Goal: Information Seeking & Learning: Find specific fact

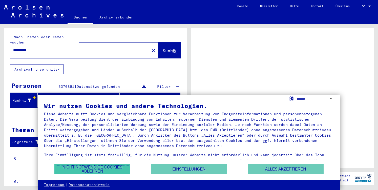
click at [115, 168] on button "Nicht notwendige Cookies ablehnen" at bounding box center [92, 169] width 76 height 10
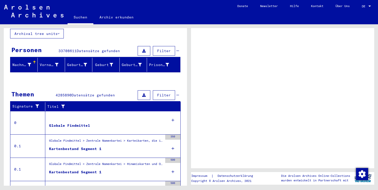
scroll to position [38, 0]
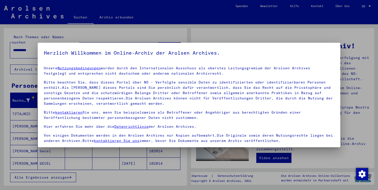
click at [141, 37] on div at bounding box center [189, 95] width 378 height 190
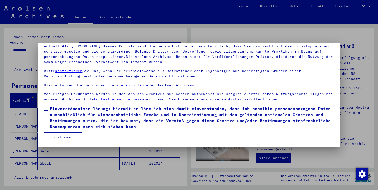
scroll to position [42, 0]
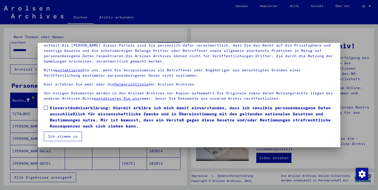
click at [46, 107] on span at bounding box center [46, 108] width 4 height 4
click at [62, 137] on button "Ich stimme zu" at bounding box center [63, 137] width 38 height 10
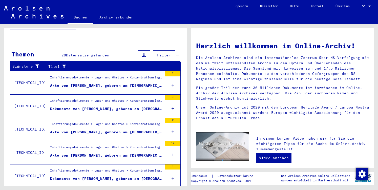
scroll to position [162, 0]
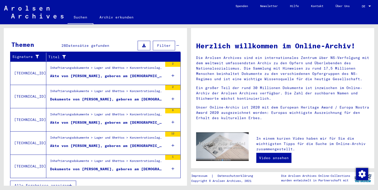
click at [64, 183] on span "Alle Ergebnisse anzeigen" at bounding box center [41, 185] width 55 height 5
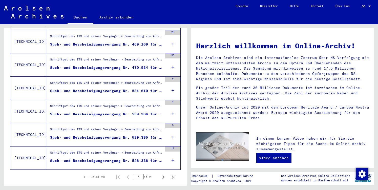
scroll to position [550, 0]
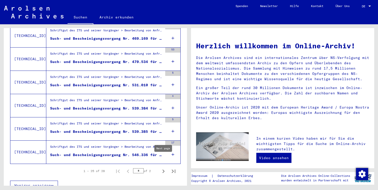
click at [164, 168] on icon "Next page" at bounding box center [163, 171] width 7 height 7
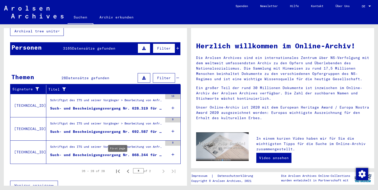
click at [119, 168] on icon "First page" at bounding box center [117, 171] width 7 height 7
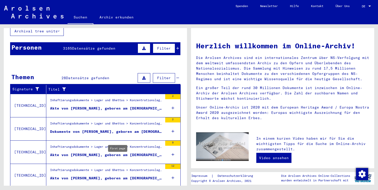
type input "*"
click at [110, 106] on div "Akte von [PERSON_NAME], geboren am [DEMOGRAPHIC_DATA]" at bounding box center [106, 108] width 113 height 5
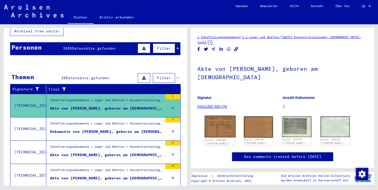
click at [223, 125] on img at bounding box center [220, 127] width 31 height 22
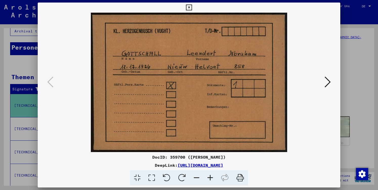
click at [328, 86] on icon at bounding box center [328, 82] width 6 height 12
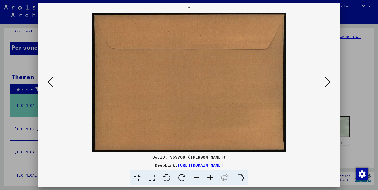
click at [330, 80] on icon at bounding box center [328, 82] width 6 height 12
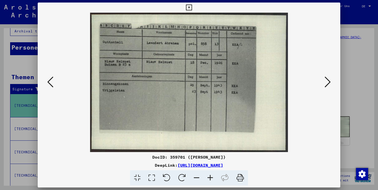
click at [330, 80] on icon at bounding box center [328, 82] width 6 height 12
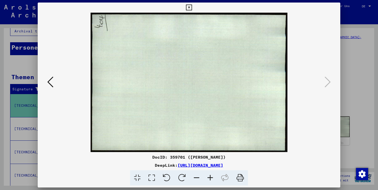
click at [192, 8] on icon at bounding box center [189, 8] width 6 height 6
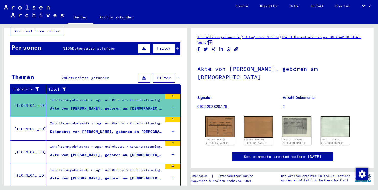
click at [117, 42] on div "Personen 3165 Datensätze gefunden Filter" at bounding box center [95, 48] width 170 height 13
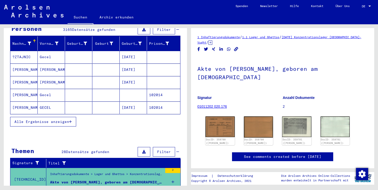
scroll to position [60, 0]
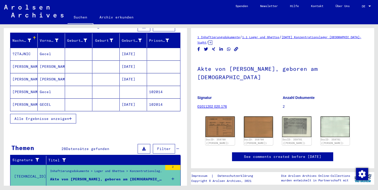
click at [58, 116] on span "Alle Ergebnisse anzeigen" at bounding box center [41, 118] width 55 height 5
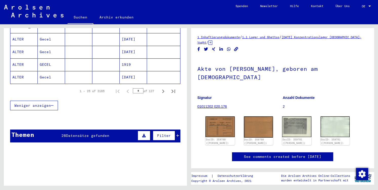
scroll to position [341, 0]
click at [164, 89] on icon "Next page" at bounding box center [163, 91] width 2 height 4
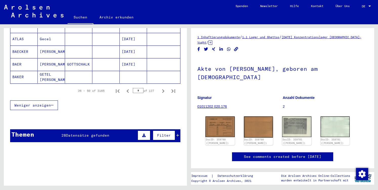
click at [164, 89] on icon "Next page" at bounding box center [163, 91] width 2 height 4
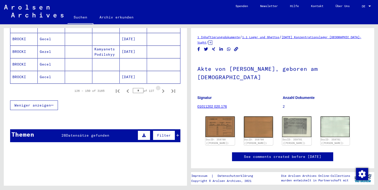
click at [164, 89] on icon "Next page" at bounding box center [163, 91] width 2 height 4
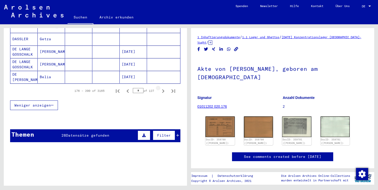
click at [164, 89] on icon "Next page" at bounding box center [163, 91] width 2 height 4
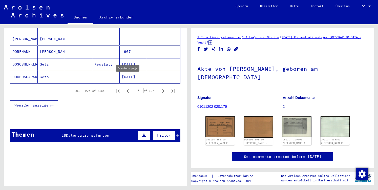
click at [127, 89] on icon "Previous page" at bounding box center [127, 91] width 2 height 4
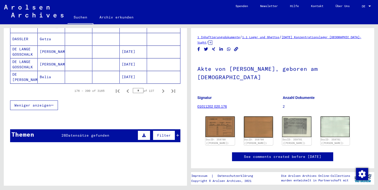
click at [127, 89] on icon "Previous page" at bounding box center [127, 91] width 2 height 4
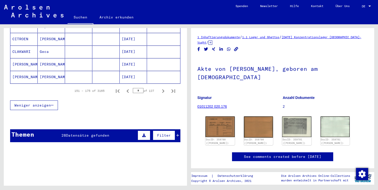
click at [127, 89] on icon "Previous page" at bounding box center [127, 91] width 2 height 4
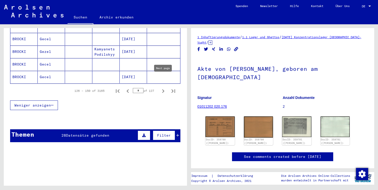
click at [163, 89] on icon "Next page" at bounding box center [163, 91] width 2 height 4
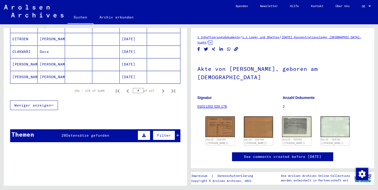
click at [163, 89] on icon "Next page" at bounding box center [163, 91] width 2 height 4
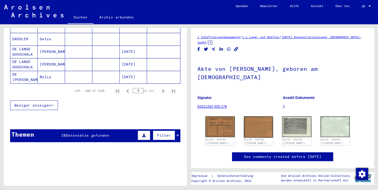
click at [163, 89] on icon "Next page" at bounding box center [163, 91] width 2 height 4
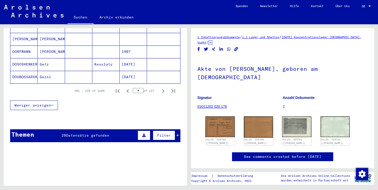
click at [163, 89] on icon "Next page" at bounding box center [163, 91] width 2 height 4
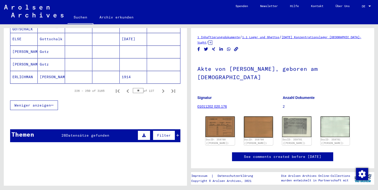
click at [163, 89] on icon "Next page" at bounding box center [163, 91] width 2 height 4
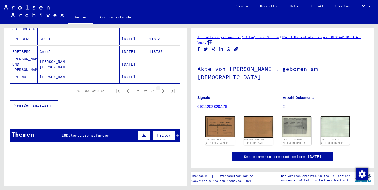
type input "**"
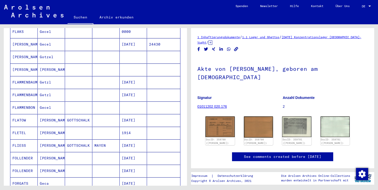
scroll to position [0, 0]
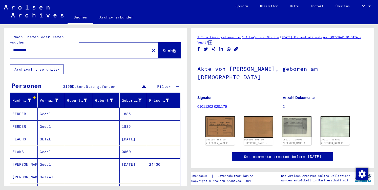
click at [36, 48] on input "**********" at bounding box center [79, 50] width 133 height 5
drag, startPoint x: 36, startPoint y: 39, endPoint x: 9, endPoint y: 39, distance: 26.6
click at [13, 48] on input "**********" at bounding box center [79, 50] width 133 height 5
type input "********"
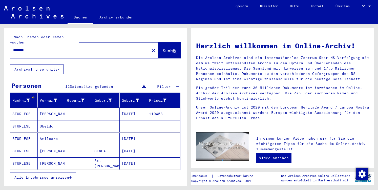
click at [48, 108] on mat-cell "[PERSON_NAME]" at bounding box center [51, 114] width 27 height 12
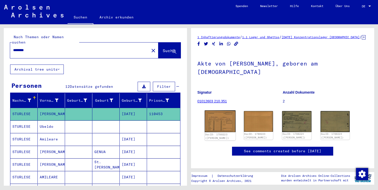
click at [222, 126] on img at bounding box center [220, 121] width 31 height 22
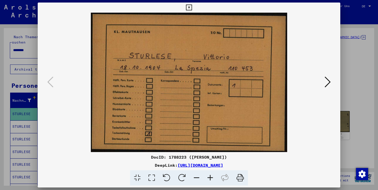
click at [331, 82] on icon at bounding box center [328, 82] width 6 height 12
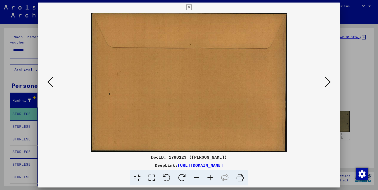
click at [331, 82] on icon at bounding box center [328, 82] width 6 height 12
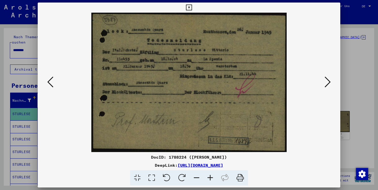
click at [330, 81] on icon at bounding box center [328, 82] width 6 height 12
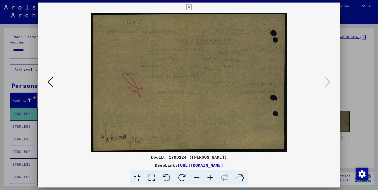
click at [192, 8] on icon at bounding box center [189, 8] width 6 height 6
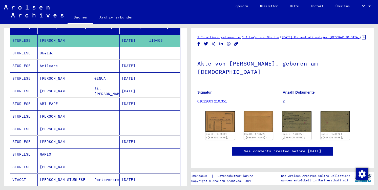
scroll to position [75, 0]
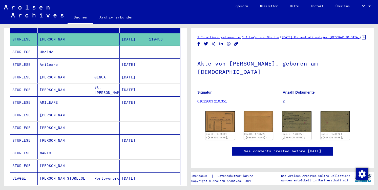
click at [53, 122] on mat-cell "[PERSON_NAME]" at bounding box center [51, 128] width 27 height 12
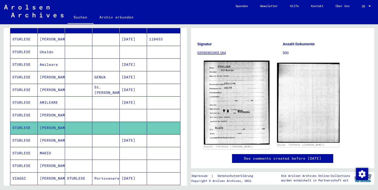
scroll to position [51, 0]
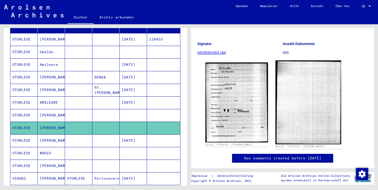
click at [298, 114] on img at bounding box center [308, 102] width 66 height 84
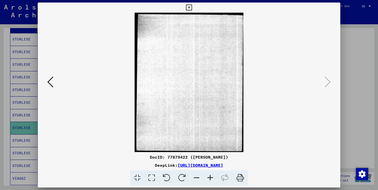
click at [49, 82] on icon at bounding box center [50, 82] width 6 height 12
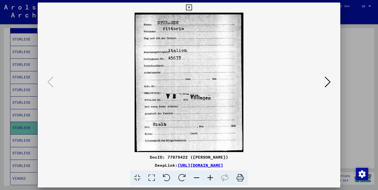
click at [25, 118] on div at bounding box center [189, 95] width 378 height 190
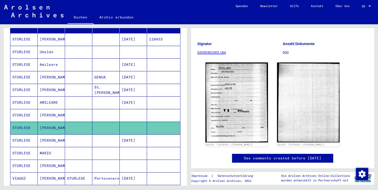
click at [52, 134] on mat-cell "[PERSON_NAME]" at bounding box center [51, 140] width 27 height 12
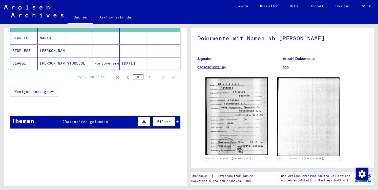
scroll to position [192, 0]
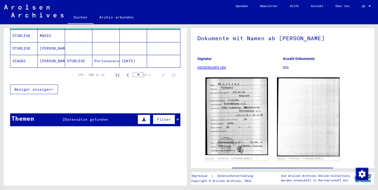
click at [115, 113] on div "Themen 2 Datensätze gefunden Filter" at bounding box center [95, 119] width 170 height 13
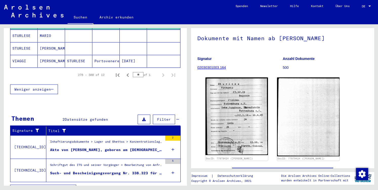
click at [116, 171] on div "Such- und Bescheinigungsvorgang Nr. 338.323 für [PERSON_NAME] geboren [DEMOGRAP…" at bounding box center [106, 173] width 113 height 5
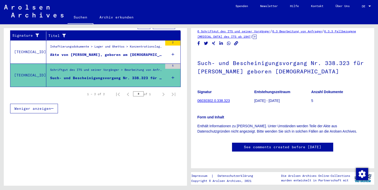
scroll to position [9, 0]
click at [216, 99] on link "06030302.0.338.323" at bounding box center [213, 101] width 32 height 4
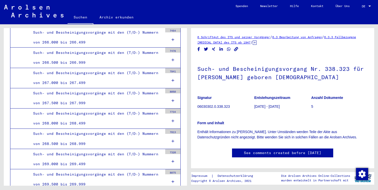
scroll to position [985, 0]
click at [267, 150] on link "See comments created before [DATE]" at bounding box center [282, 152] width 77 height 5
